Goal: Obtain resource: Download file/media

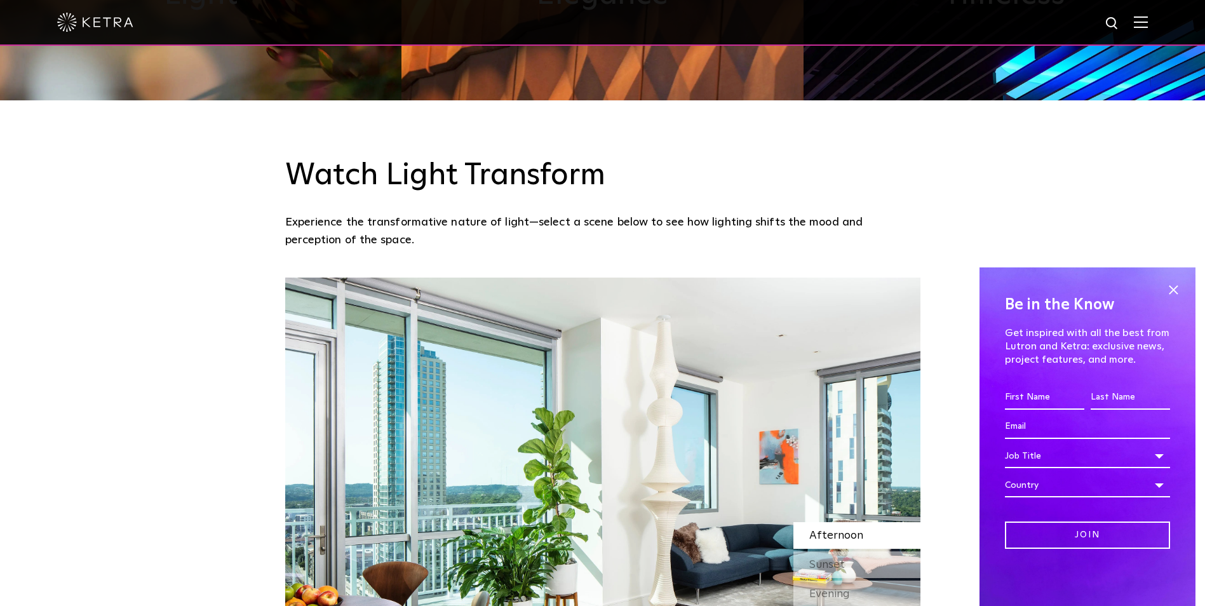
scroll to position [1334, 0]
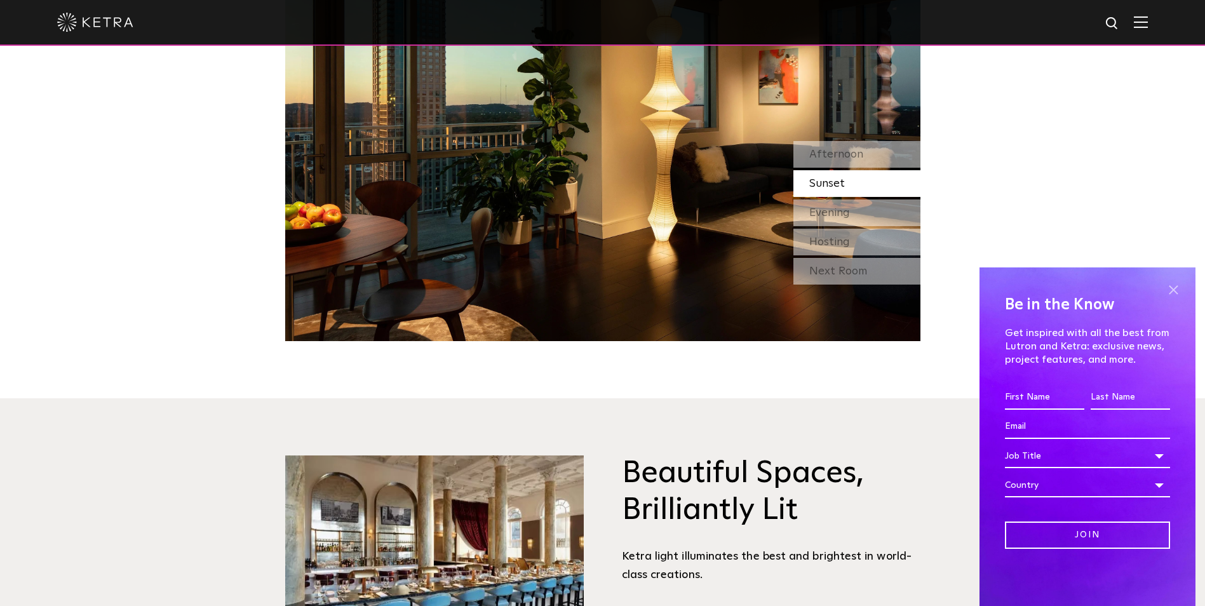
click at [1174, 286] on span at bounding box center [1173, 289] width 19 height 19
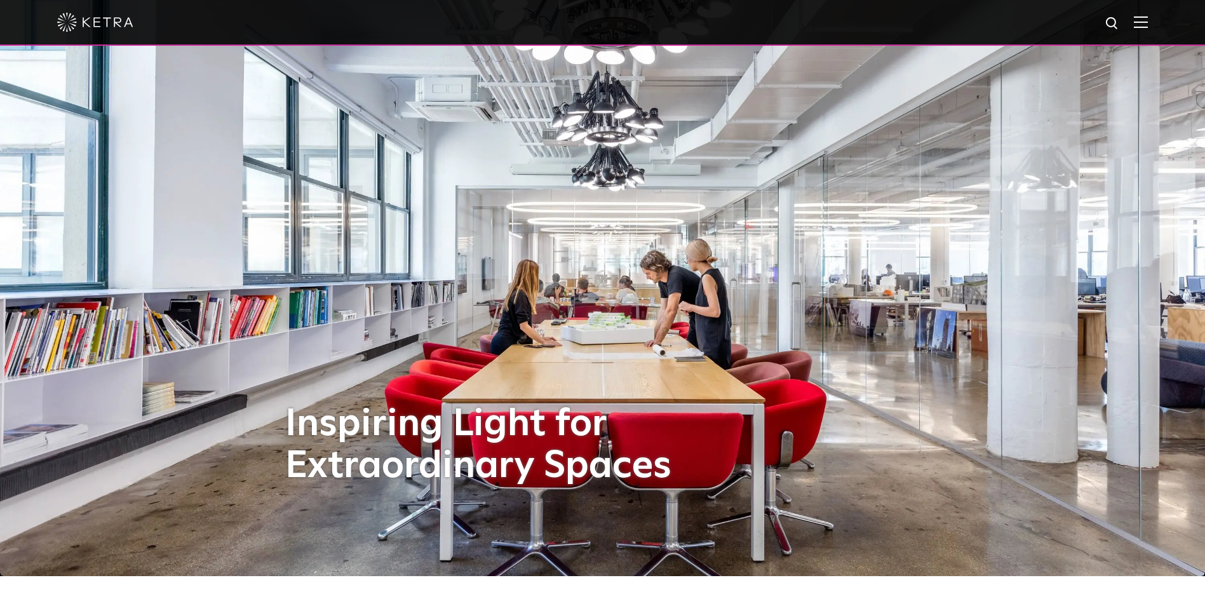
scroll to position [0, 0]
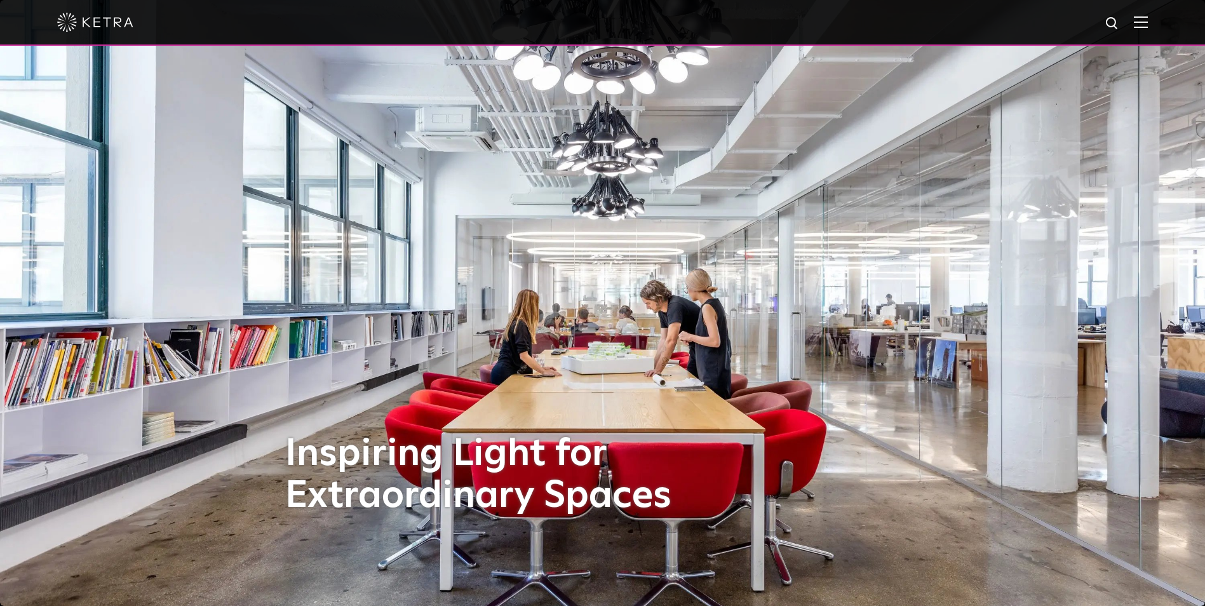
click at [1148, 25] on img at bounding box center [1141, 22] width 14 height 12
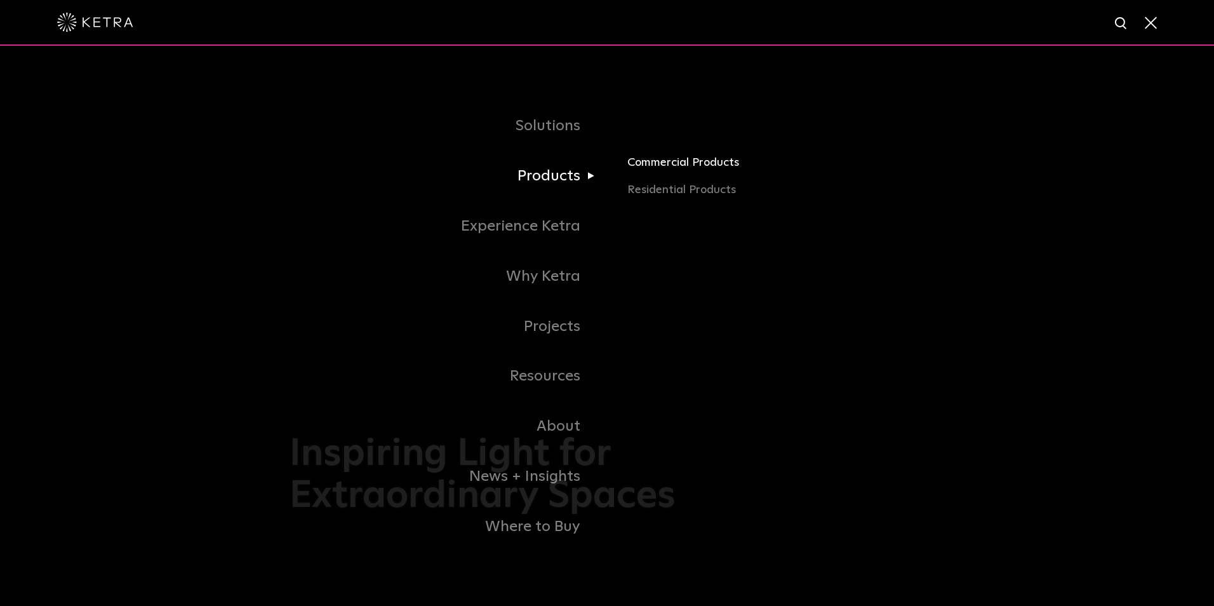
click at [654, 166] on link "Commercial Products" at bounding box center [776, 167] width 297 height 28
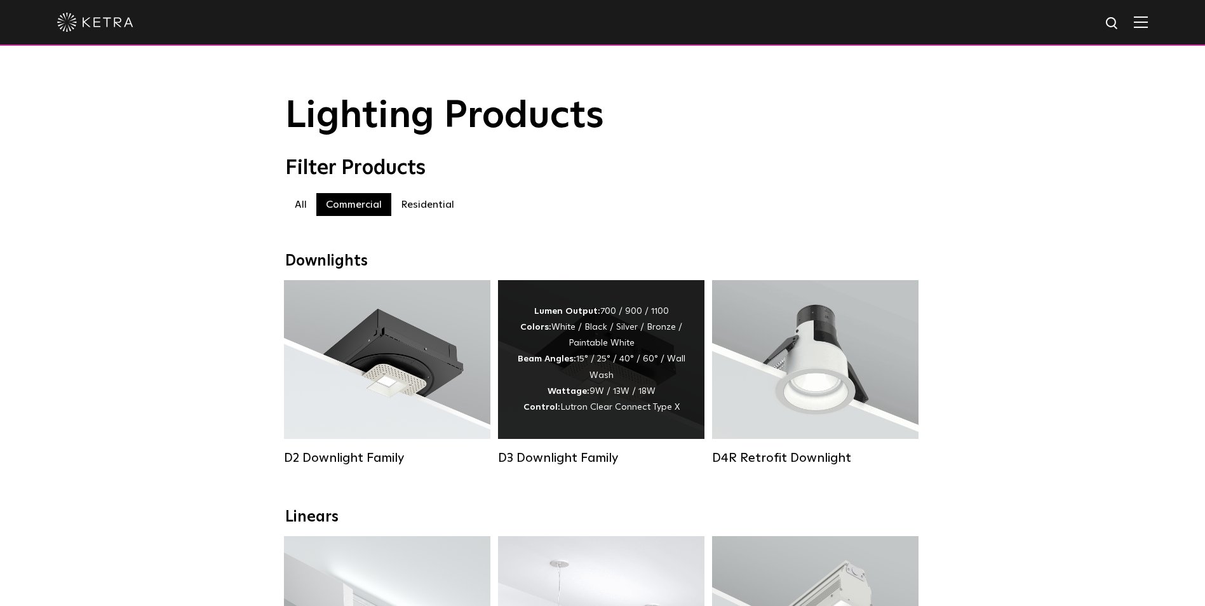
click at [589, 424] on div "Lumen Output: 700 / 900 / 1100 Colors: White / Black / Silver / Bronze / Painta…" at bounding box center [601, 359] width 206 height 159
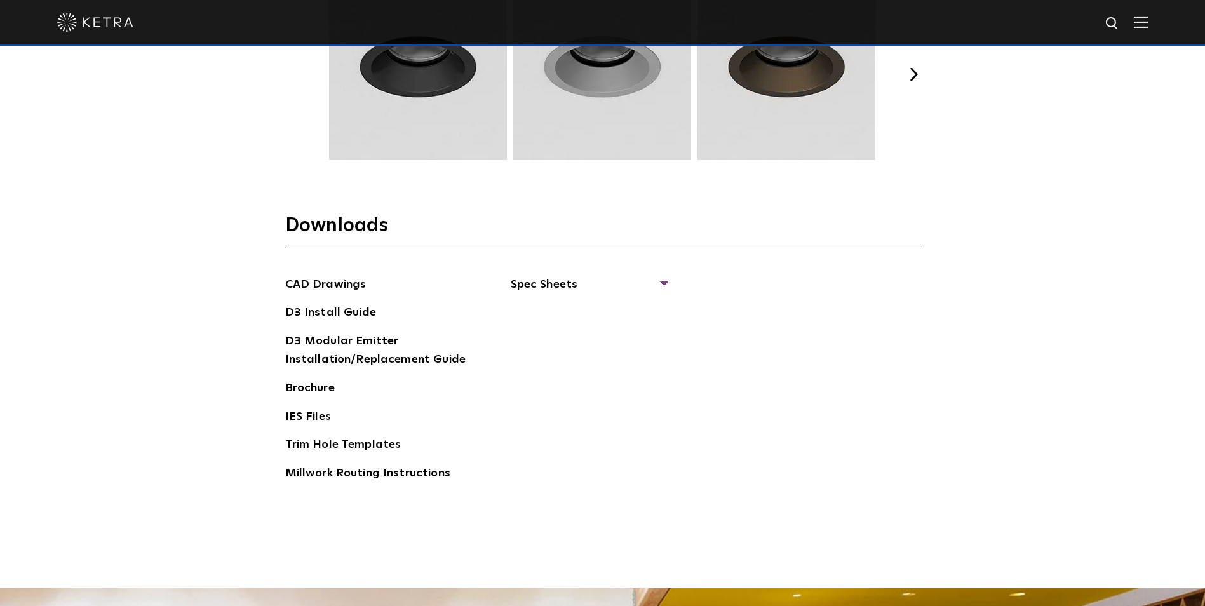
scroll to position [1906, 0]
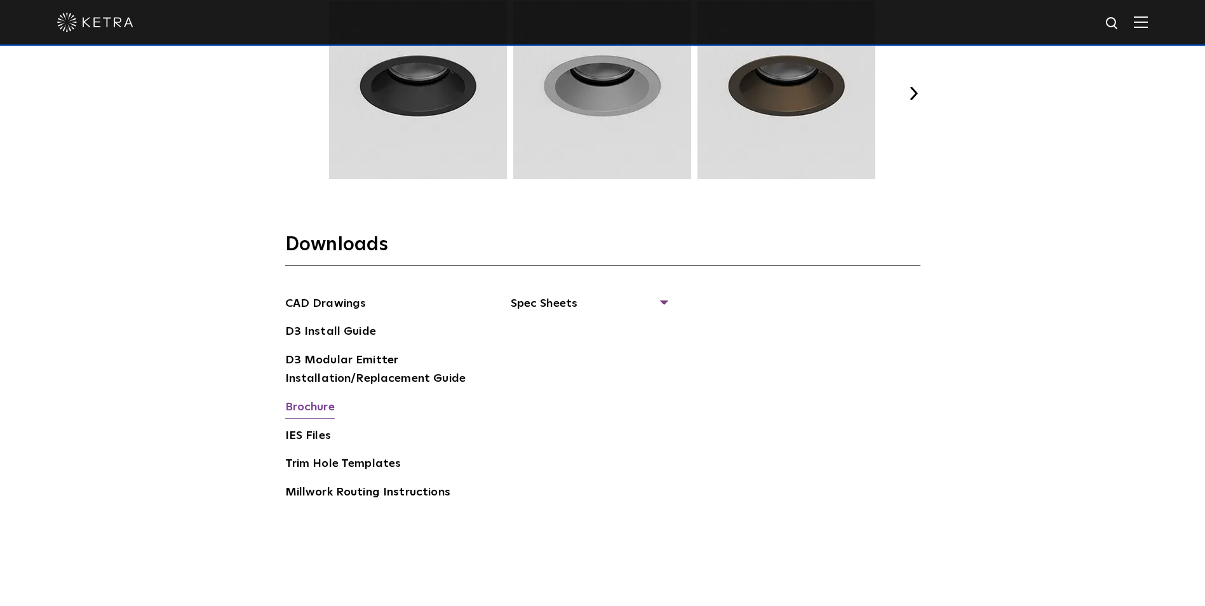
click at [316, 405] on link "Brochure" at bounding box center [310, 408] width 50 height 20
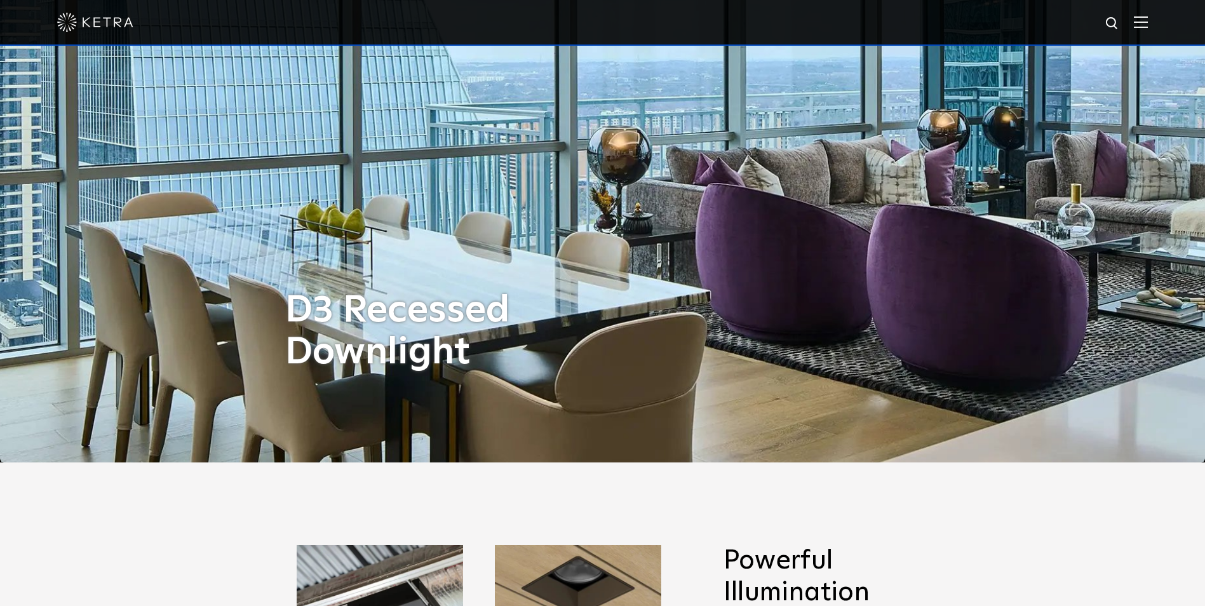
scroll to position [0, 0]
